Goal: Browse casually

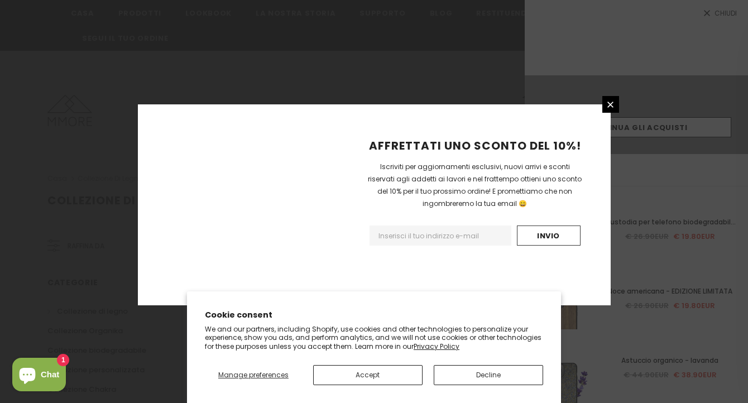
scroll to position [741, 0]
